Goal: Check status: Check status

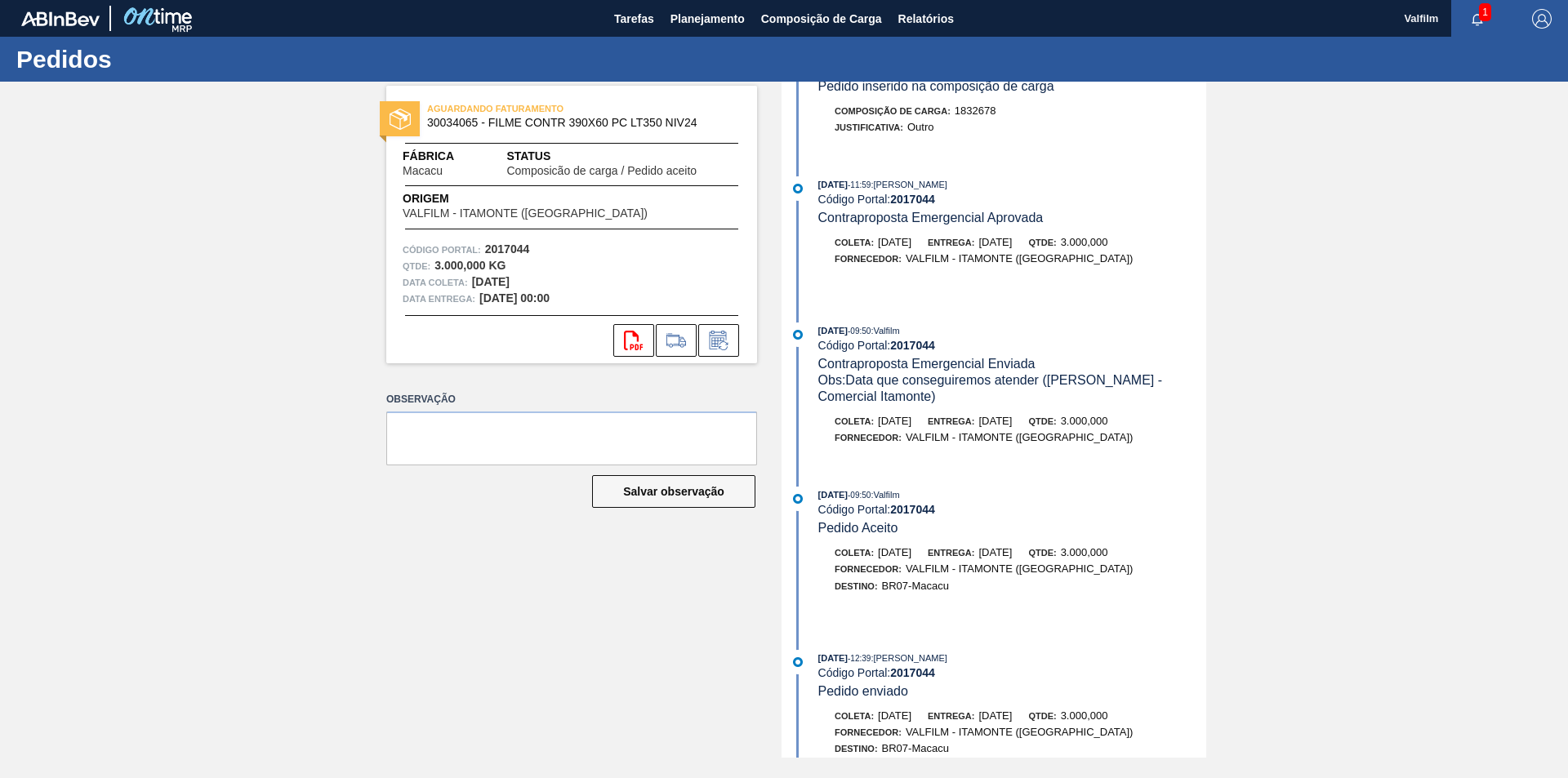
scroll to position [530, 0]
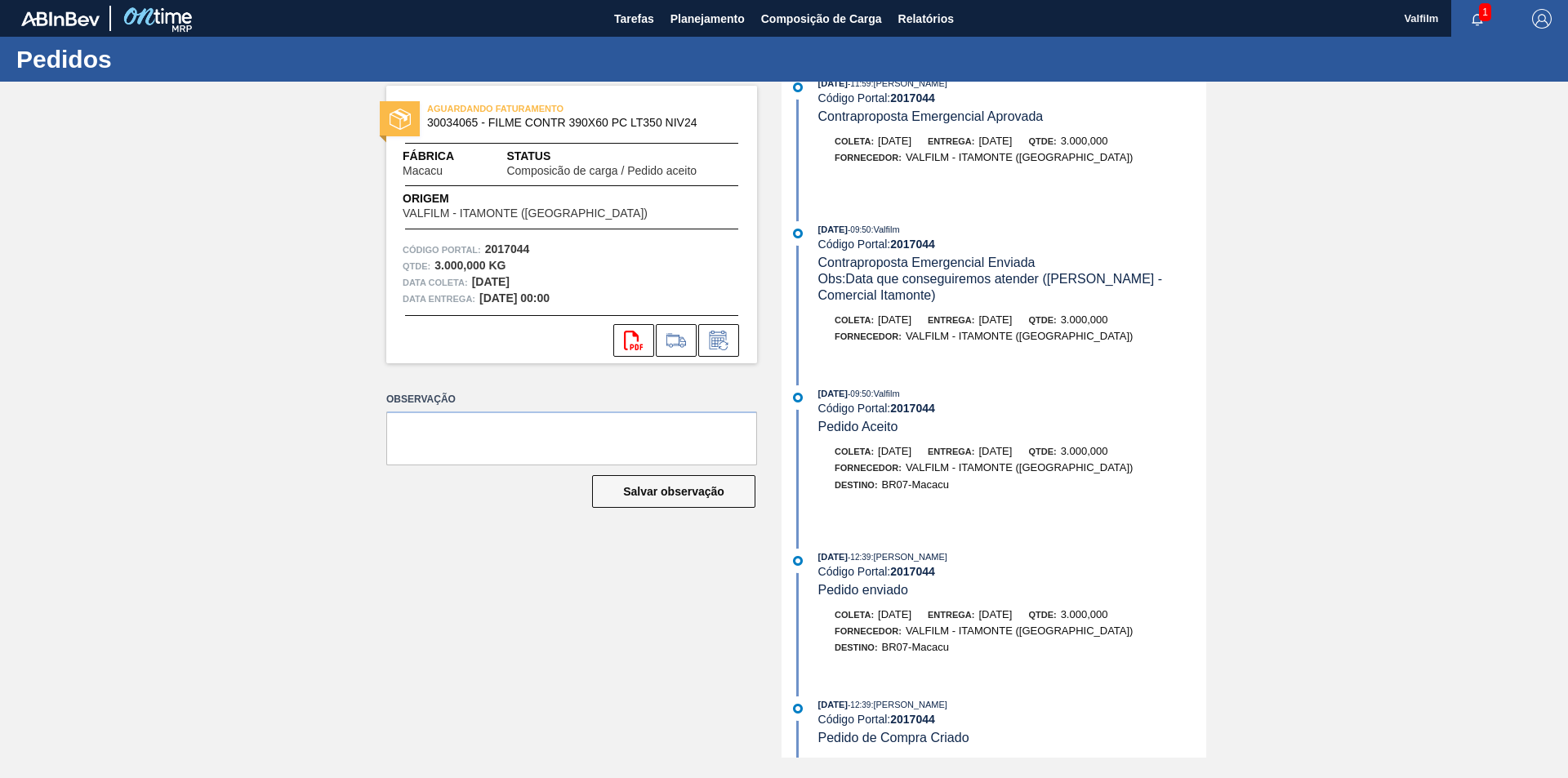
scroll to position [530, 0]
